Goal: Task Accomplishment & Management: Manage account settings

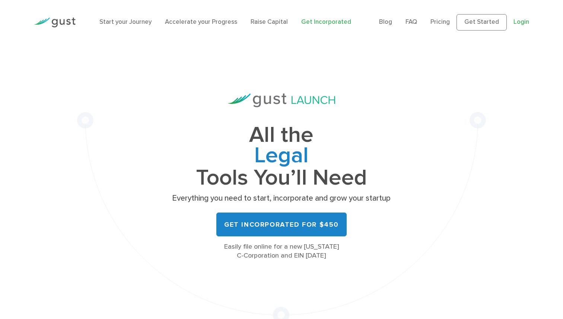
click at [517, 24] on link "Login" at bounding box center [522, 21] width 16 height 7
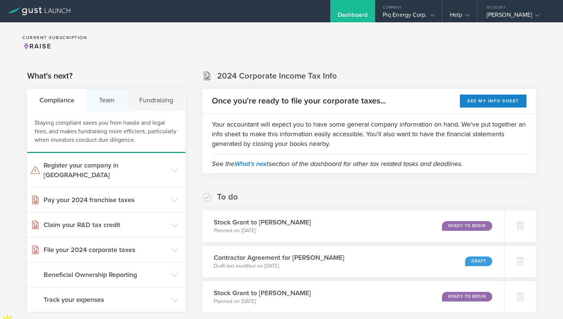
click at [111, 104] on div "Team" at bounding box center [107, 100] width 40 height 22
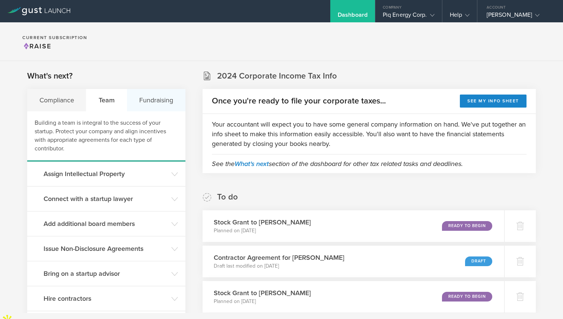
click at [144, 104] on div "Fundraising" at bounding box center [156, 100] width 58 height 22
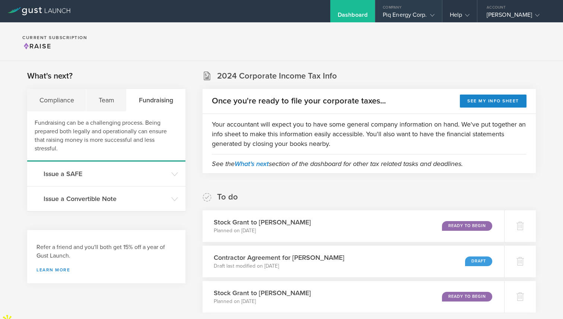
click at [410, 11] on div "Piq Energy Corp." at bounding box center [409, 16] width 52 height 11
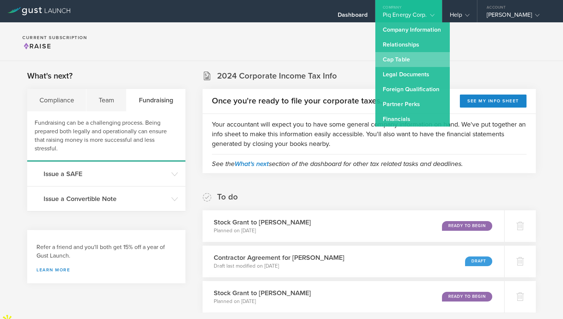
click at [401, 60] on link "Cap Table" at bounding box center [412, 59] width 74 height 15
